Goal: Information Seeking & Learning: Learn about a topic

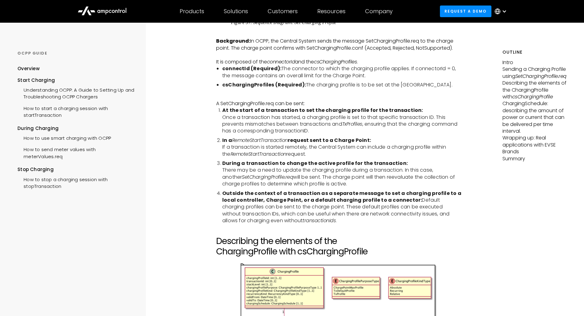
scroll to position [828, 0]
click at [82, 94] on div "Understanding OCPP: A Guide to Setting Up and Troubleshooting OCPP Chargers" at bounding box center [75, 93] width 117 height 18
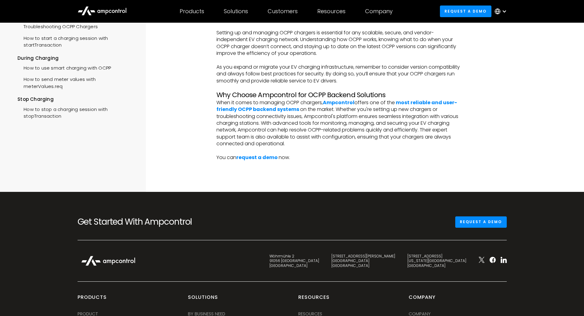
scroll to position [1350, 0]
